Goal: Task Accomplishment & Management: Manage account settings

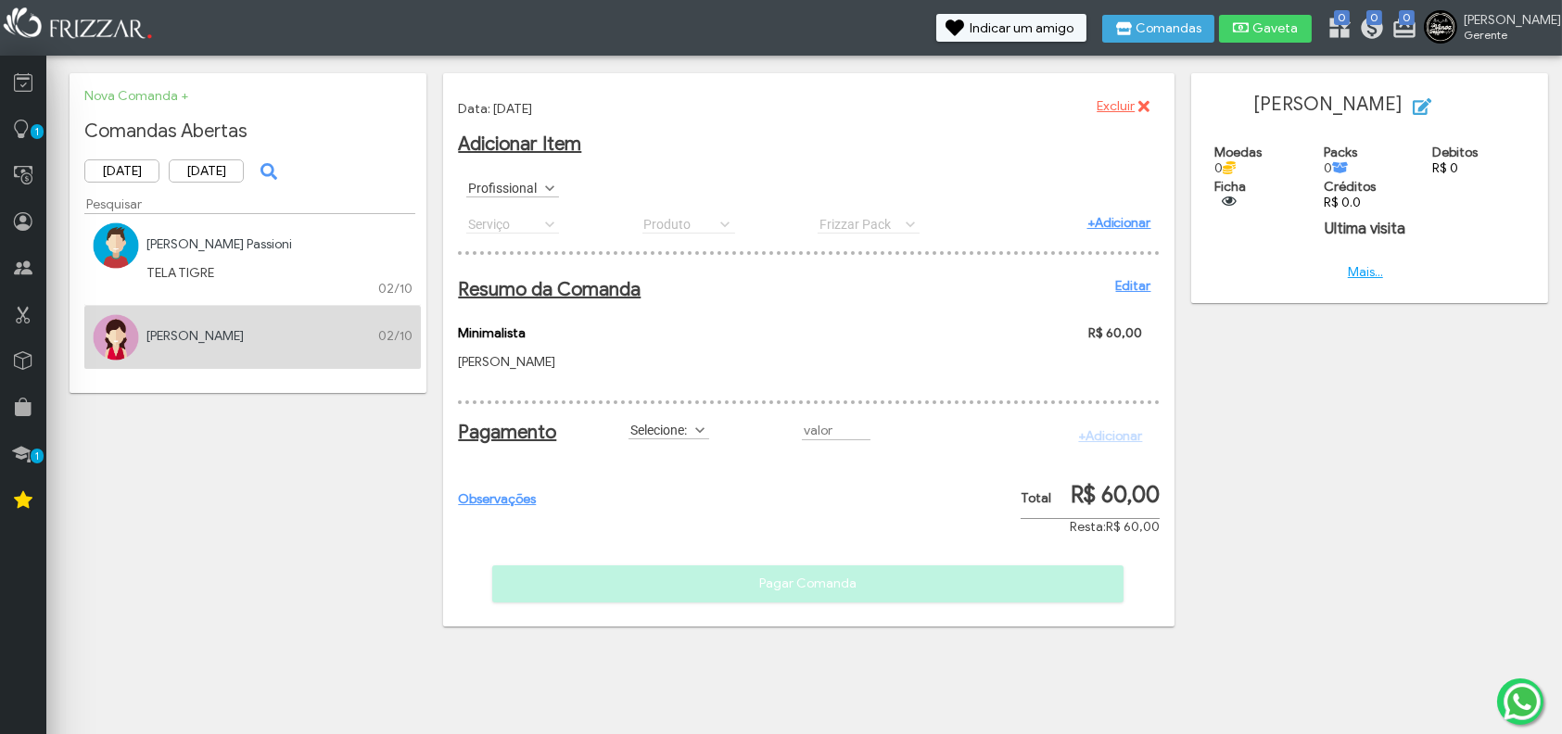
click at [1125, 290] on link "Editar" at bounding box center [1133, 286] width 35 height 16
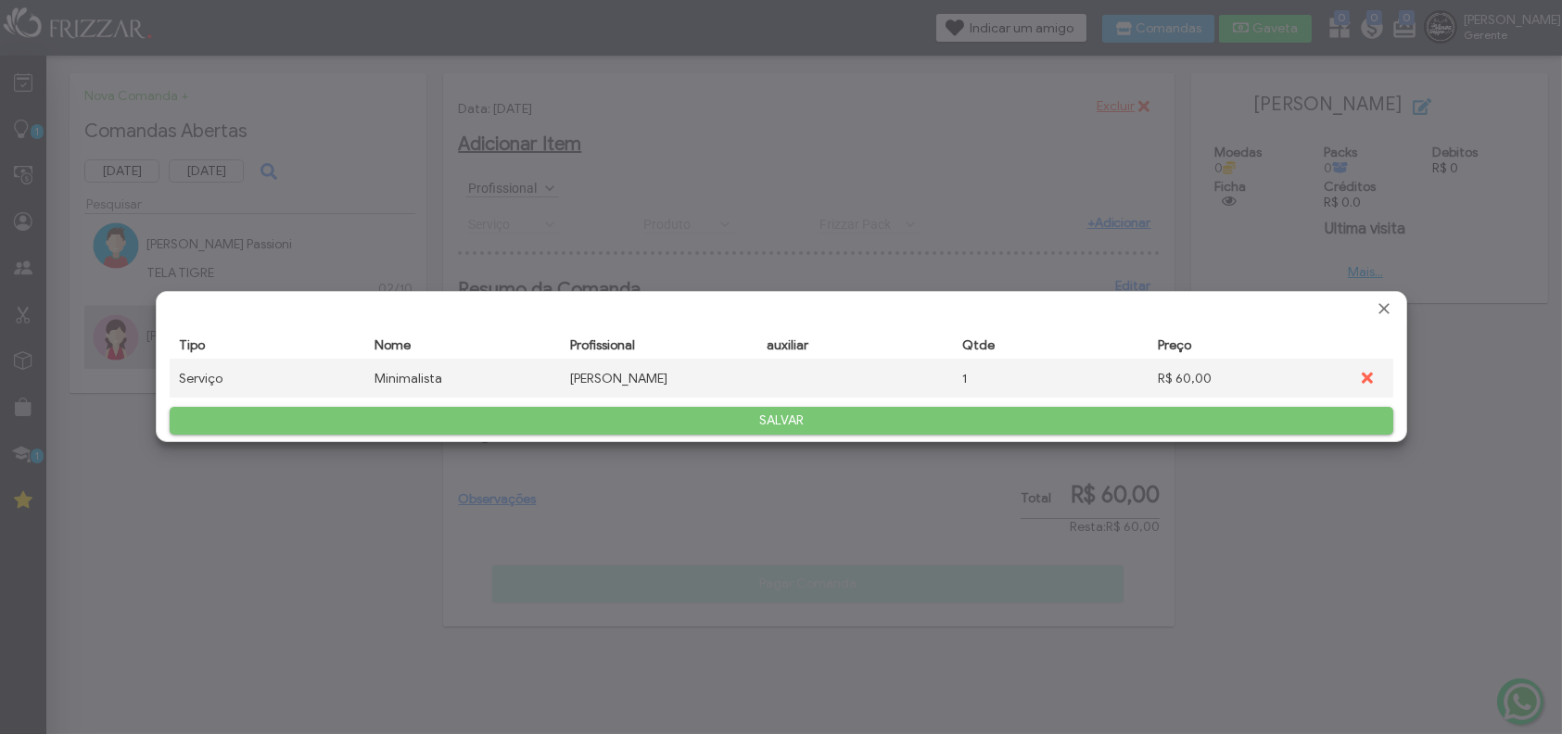
click at [462, 368] on td "Nome Minimalista" at bounding box center [463, 378] width 196 height 39
click at [421, 382] on td "Nome Minimalista" at bounding box center [463, 378] width 196 height 39
click at [440, 377] on td "Nome Minimalista" at bounding box center [463, 378] width 196 height 39
click at [437, 377] on td "Nome Minimalista" at bounding box center [463, 378] width 196 height 39
click at [1186, 377] on div "R$ 60,00" at bounding box center [1246, 379] width 177 height 16
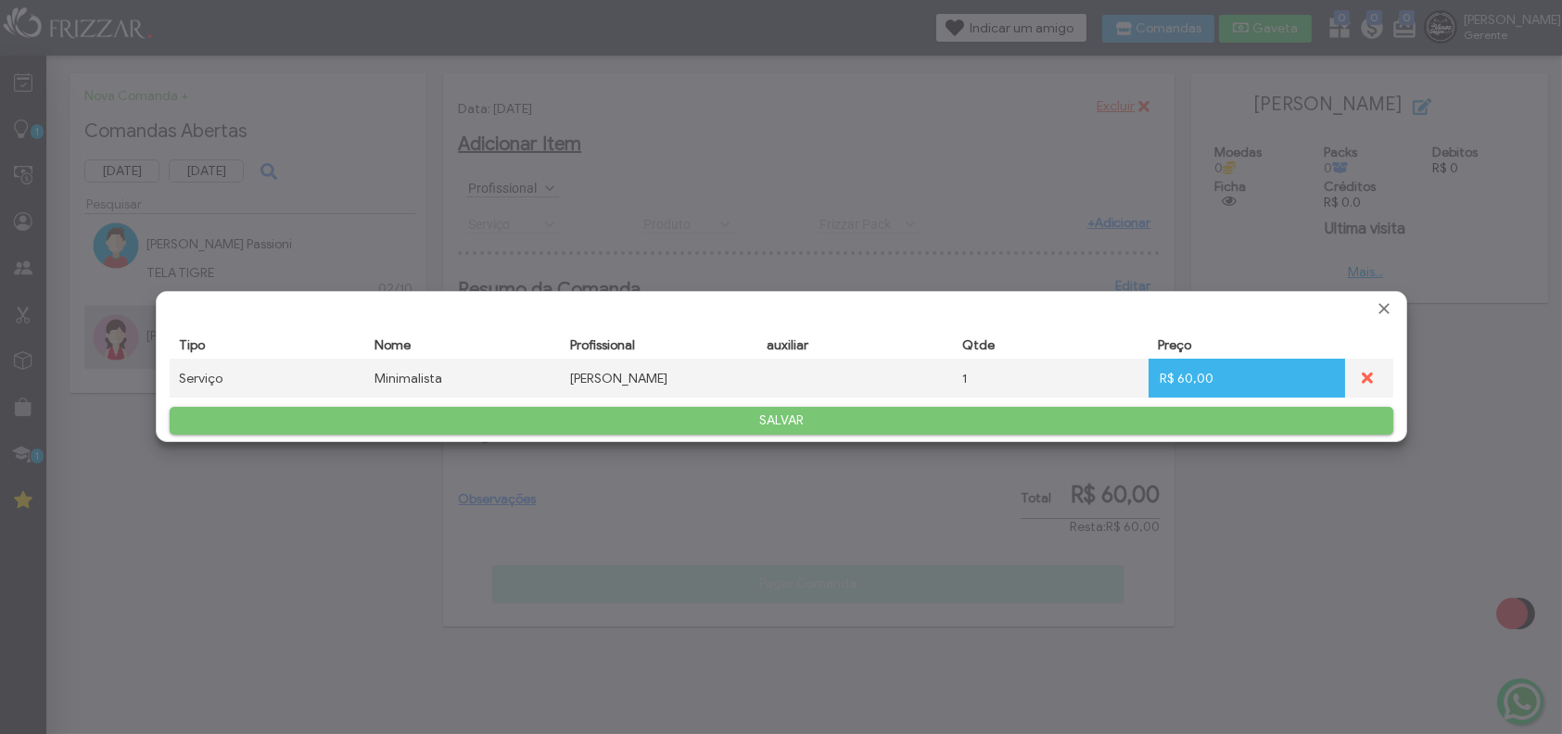
click at [1128, 379] on div "1" at bounding box center [1050, 379] width 177 height 16
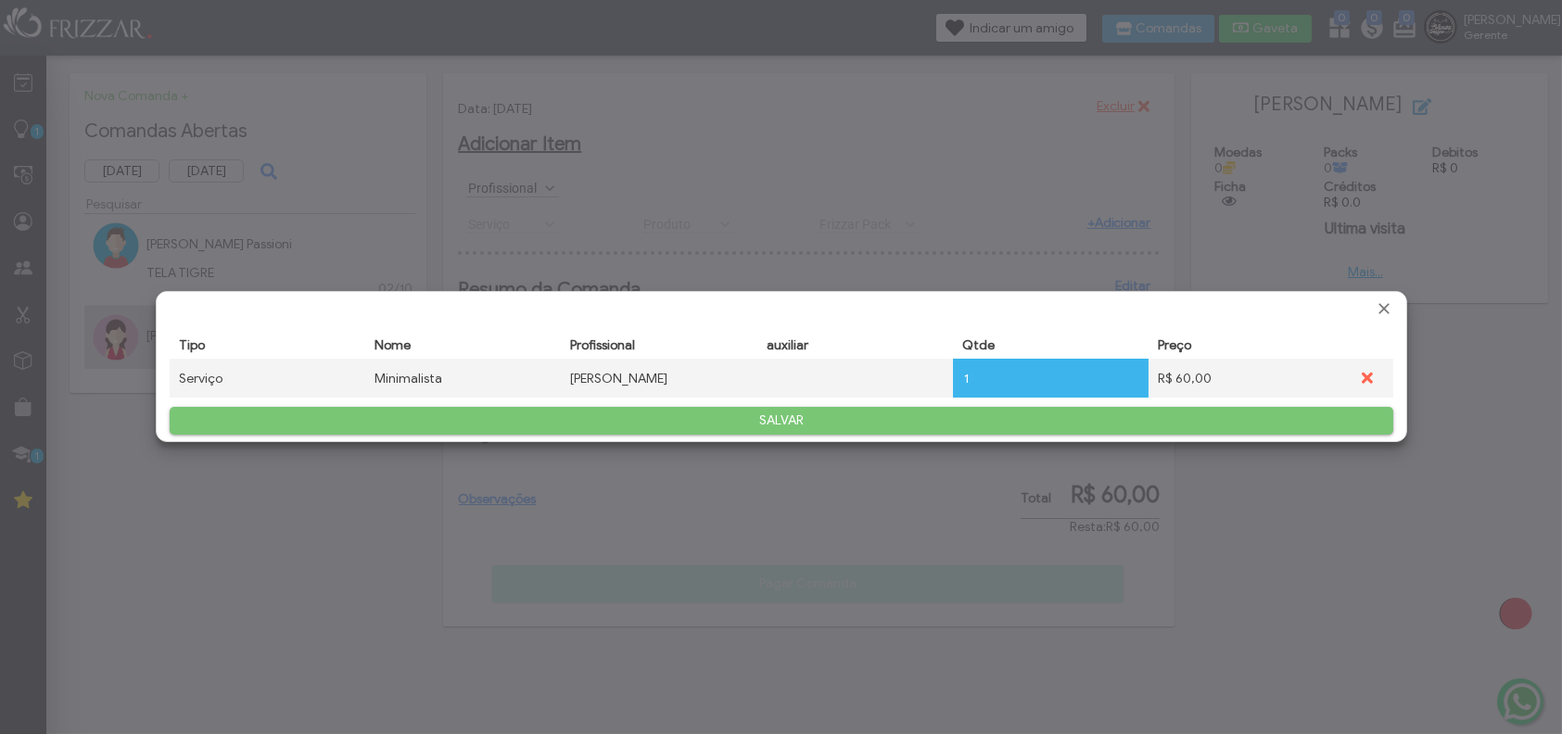
click at [760, 380] on td "auxiliar Selecione [PERSON_NAME]" at bounding box center [855, 378] width 196 height 39
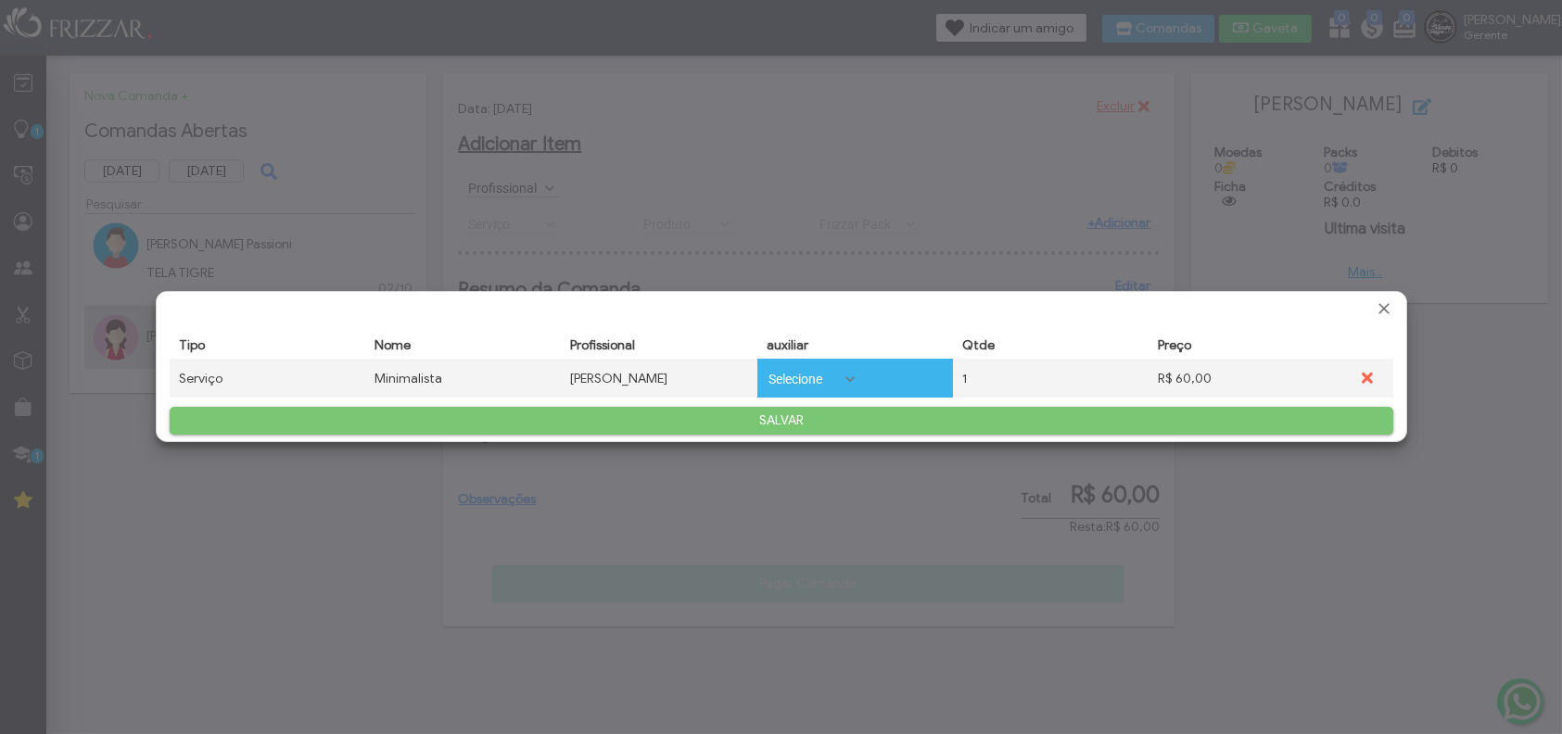
click at [665, 380] on td "Profissional [PERSON_NAME]" at bounding box center [659, 378] width 196 height 39
click at [425, 377] on td "Nome Minimalista" at bounding box center [463, 378] width 196 height 39
click at [265, 361] on td "Tipo Serviço" at bounding box center [268, 378] width 196 height 39
click at [871, 364] on td "auxiliar Selecione [PERSON_NAME]" at bounding box center [855, 378] width 196 height 39
click at [1076, 376] on div "1" at bounding box center [1050, 379] width 177 height 16
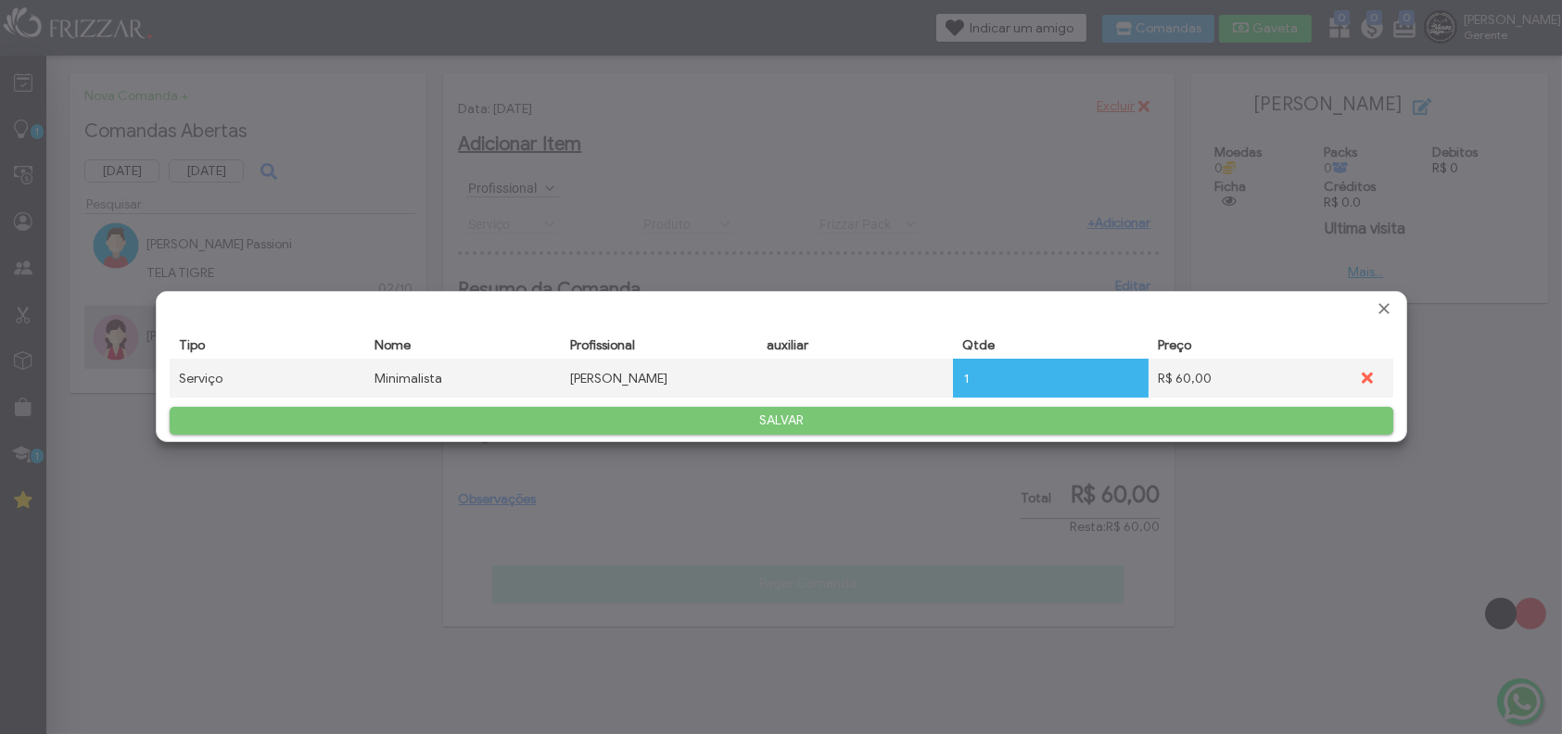
click at [1241, 384] on div "R$ 60,00" at bounding box center [1246, 379] width 177 height 16
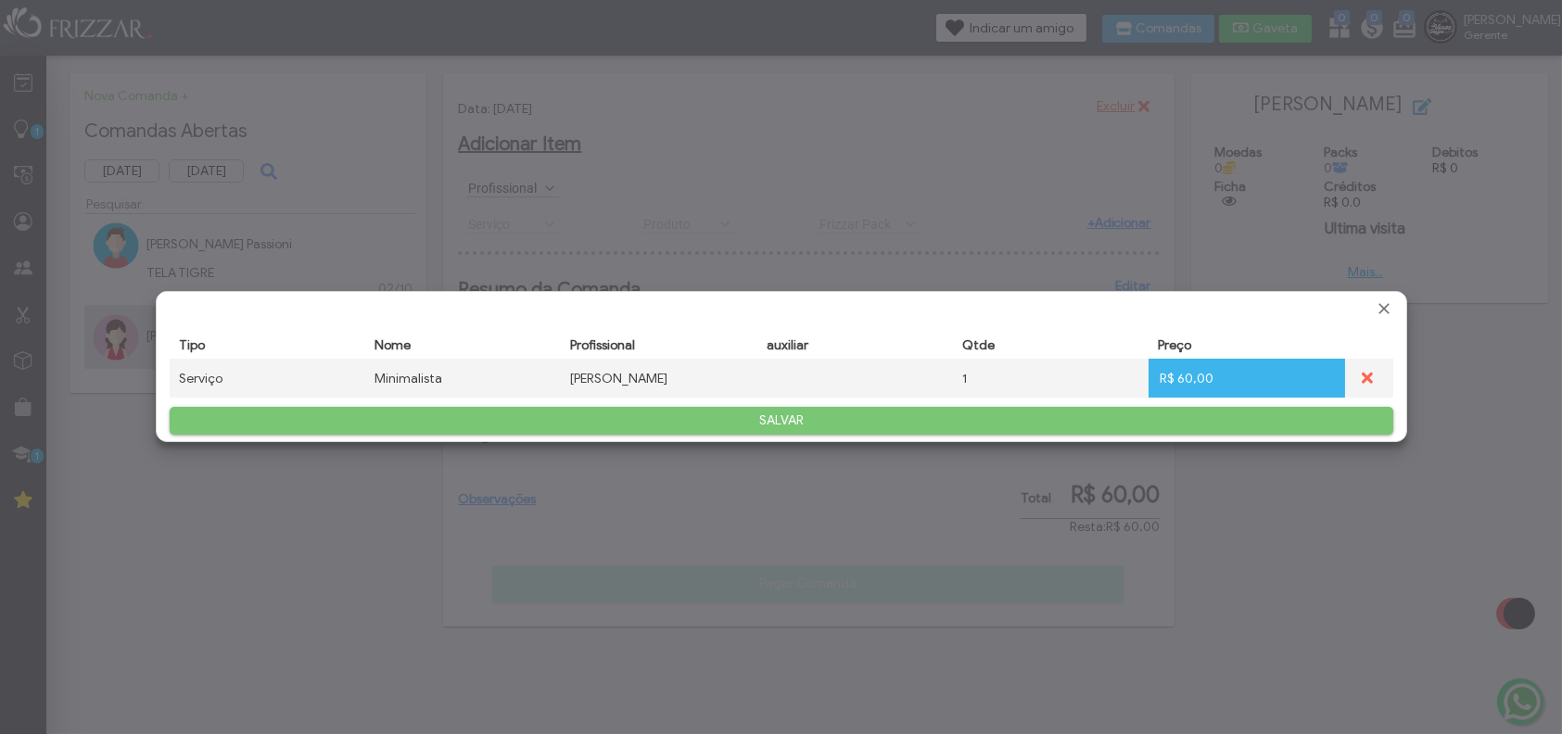
click at [1363, 309] on div at bounding box center [781, 308] width 1249 height 33
click at [1374, 309] on span "Fechar" at bounding box center [1383, 308] width 19 height 19
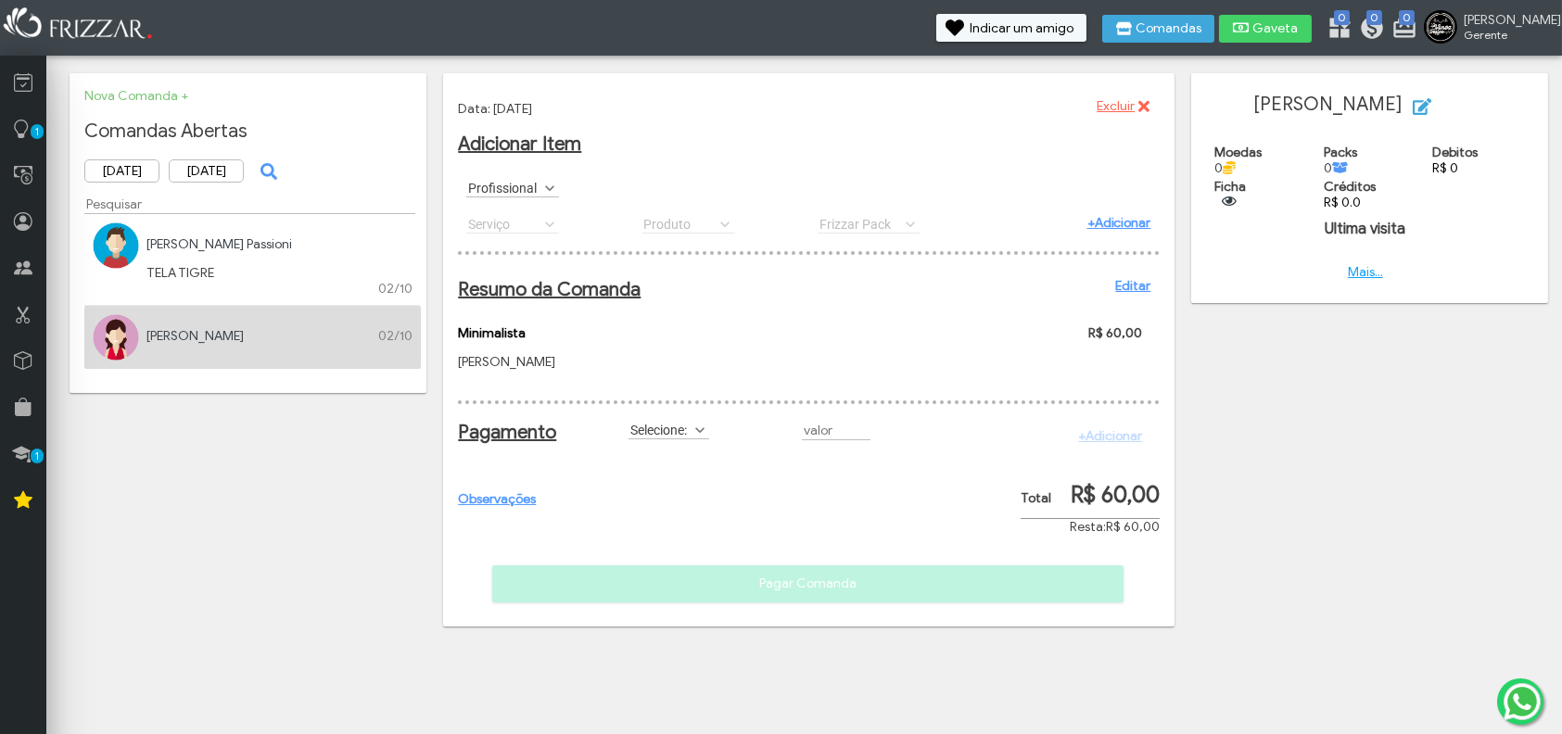
click at [1119, 285] on link "Editar" at bounding box center [1133, 286] width 35 height 16
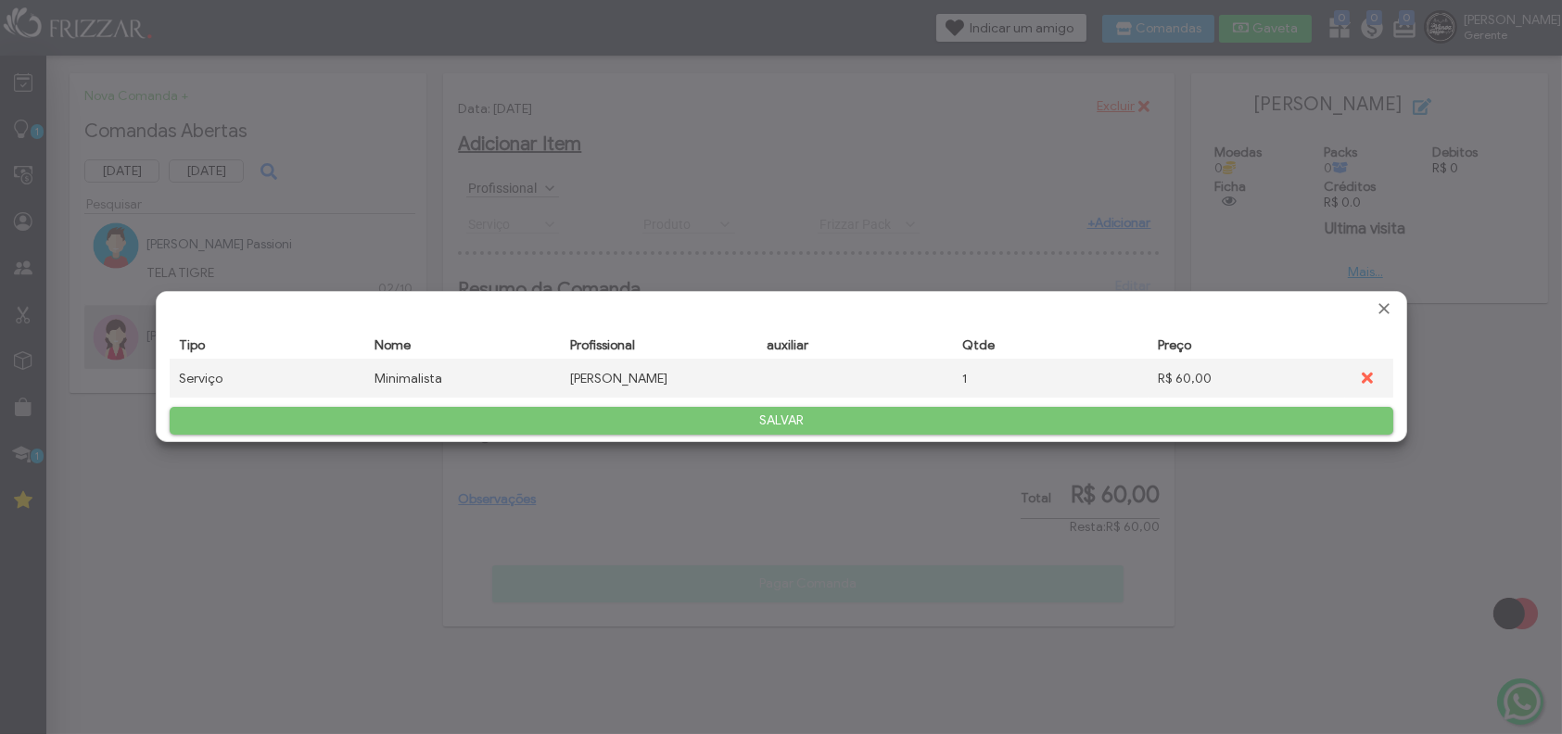
click at [1170, 377] on div "R$ 60,00" at bounding box center [1246, 379] width 177 height 16
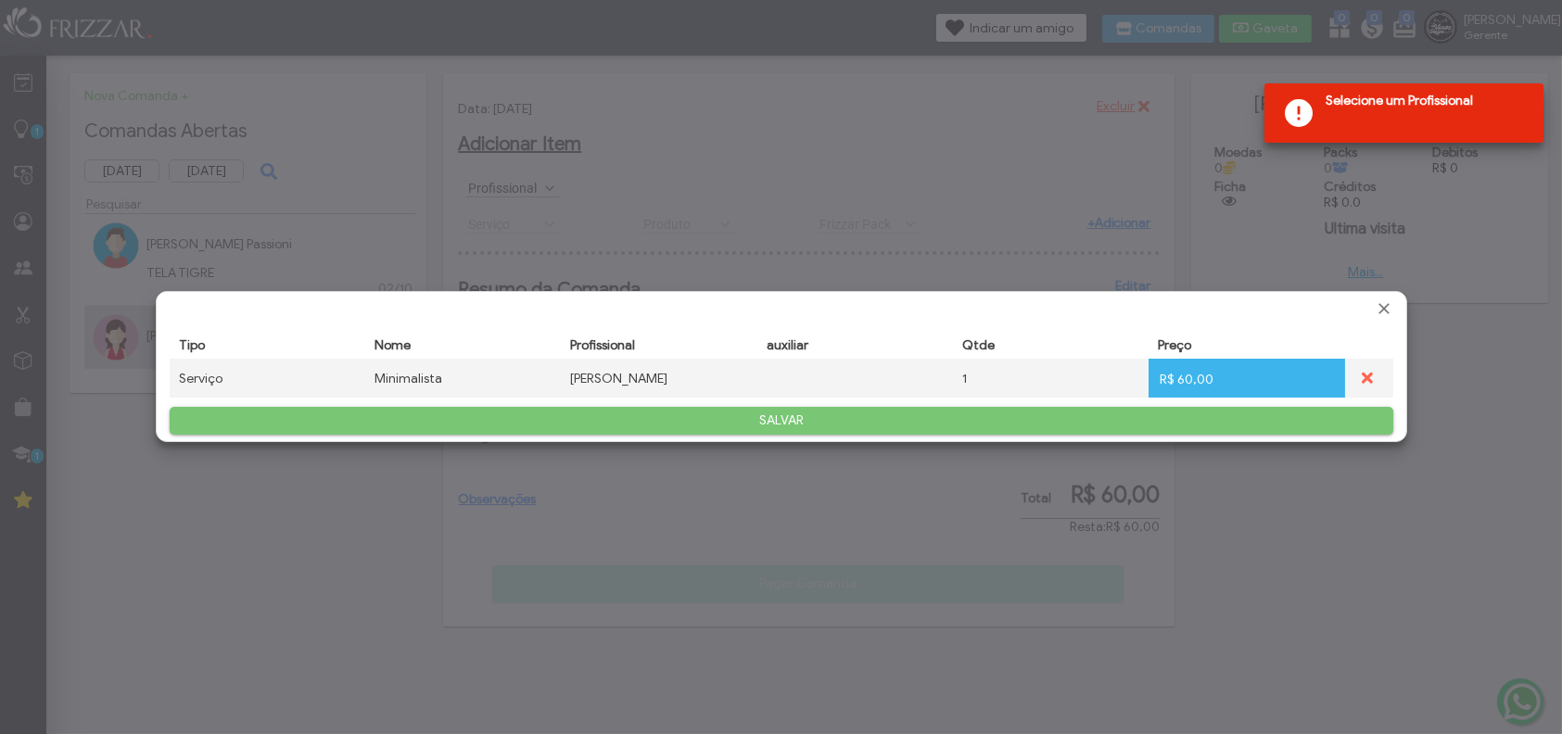
click at [1184, 377] on input "R$ 60,00" at bounding box center [1243, 379] width 170 height 18
type input "R$ 0,00"
click at [1208, 415] on span "SALVAR" at bounding box center [781, 421] width 1197 height 28
